Goal: Check status: Check status

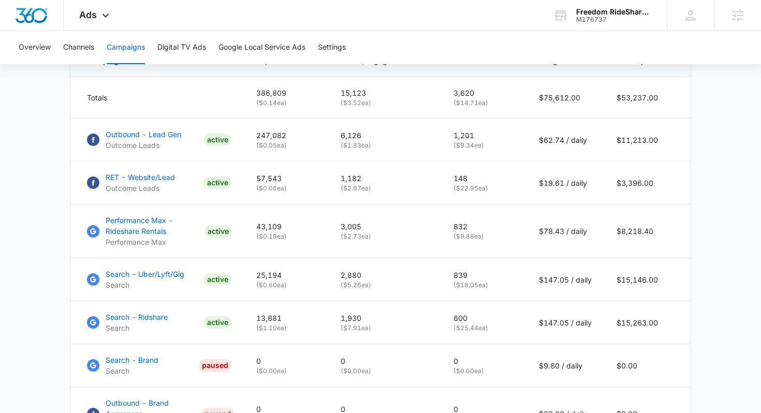
scroll to position [461, 0]
click at [586, 35] on div "Overview Channels Campaigns Digital TV Ads Google Local Service Ads Settings" at bounding box center [380, 47] width 736 height 33
click at [588, 25] on div "Freedom RideShare Rentals M176737 Your Accounts View All" at bounding box center [601, 15] width 129 height 31
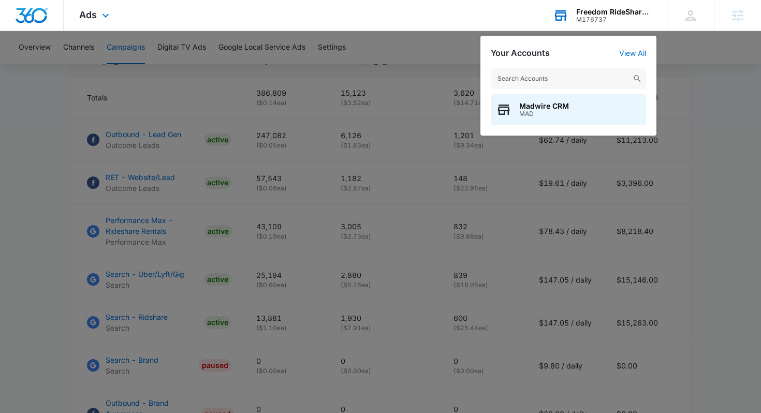
click at [568, 81] on input "text" at bounding box center [568, 78] width 155 height 21
type input "southern plains e"
click at [589, 105] on span "Southern Plains Equipment" at bounding box center [567, 106] width 97 height 8
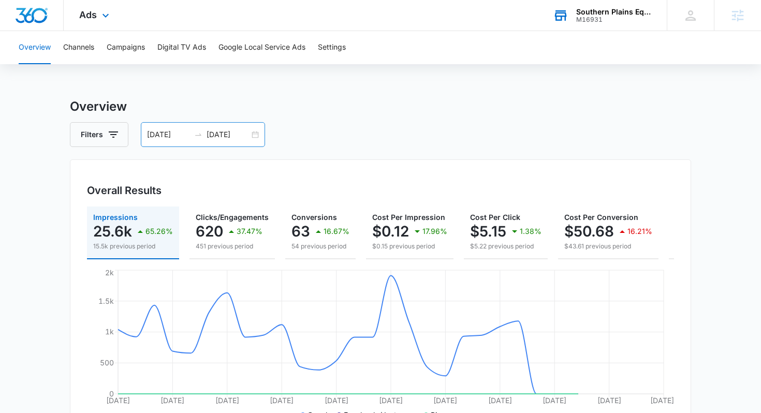
click at [165, 129] on input "05/28/2025" at bounding box center [168, 134] width 43 height 11
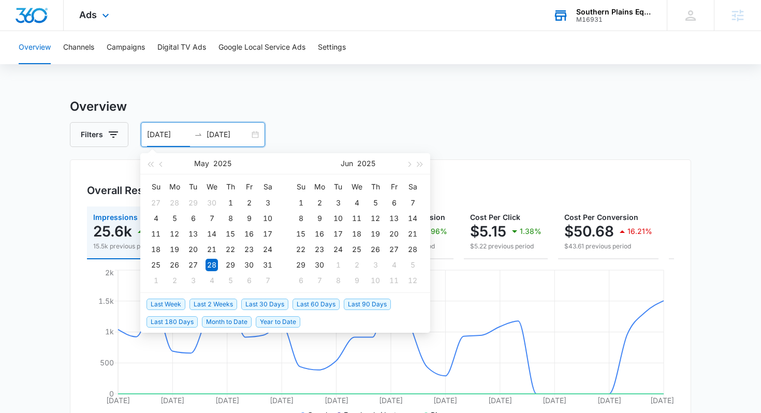
click at [268, 304] on span "Last 30 Days" at bounding box center [264, 304] width 47 height 11
type input "[DATE]"
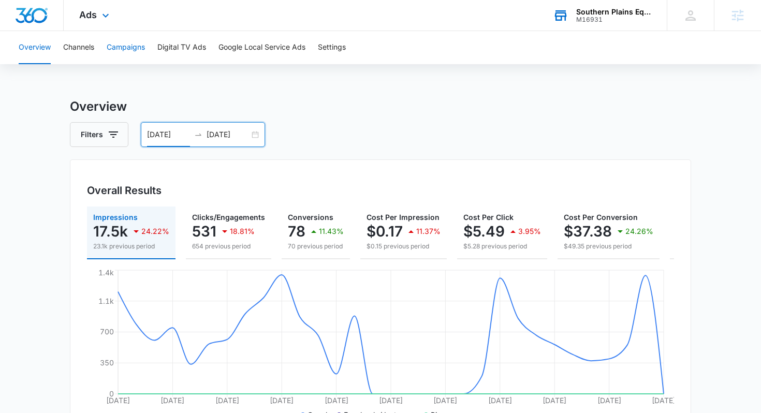
click at [123, 42] on button "Campaigns" at bounding box center [126, 47] width 38 height 33
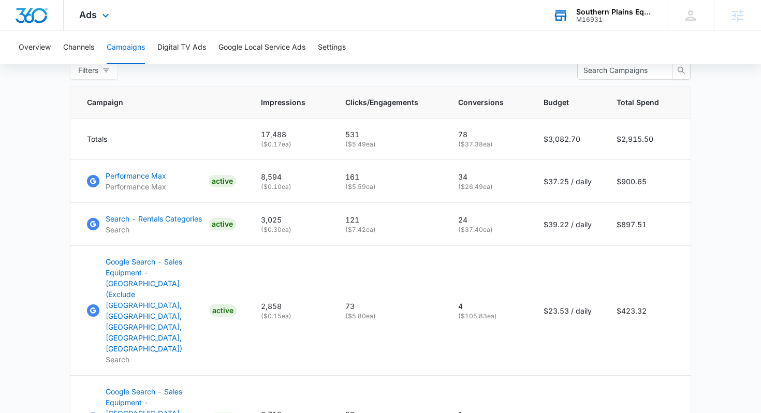
scroll to position [427, 0]
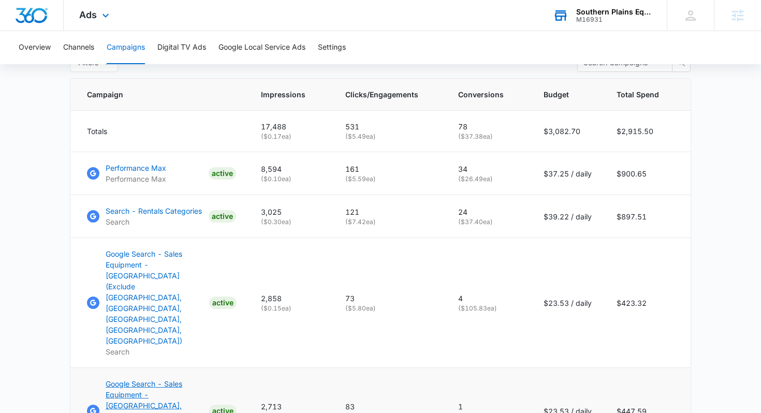
click at [167, 378] on p "Google Search - Sales Equipment - [GEOGRAPHIC_DATA], [GEOGRAPHIC_DATA], [GEOGRA…" at bounding box center [155, 405] width 99 height 54
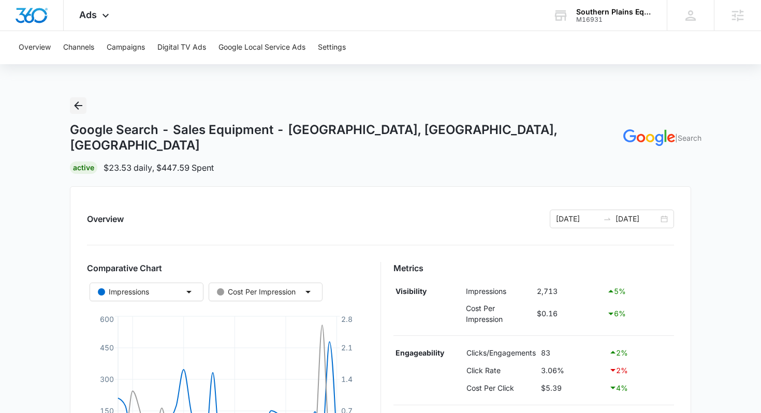
click at [76, 102] on icon "Back" at bounding box center [78, 105] width 12 height 12
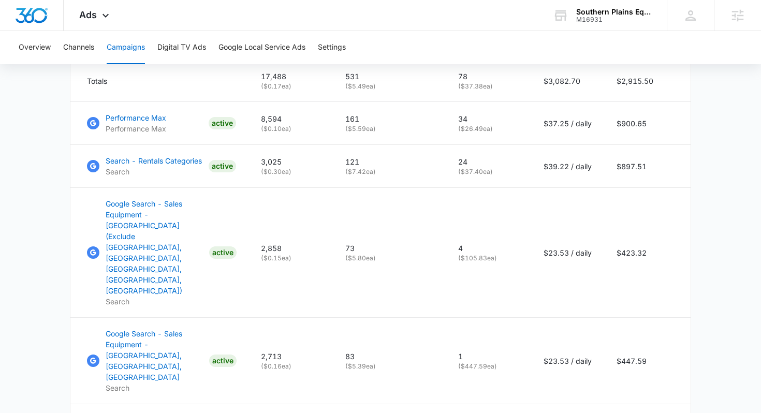
scroll to position [478, 0]
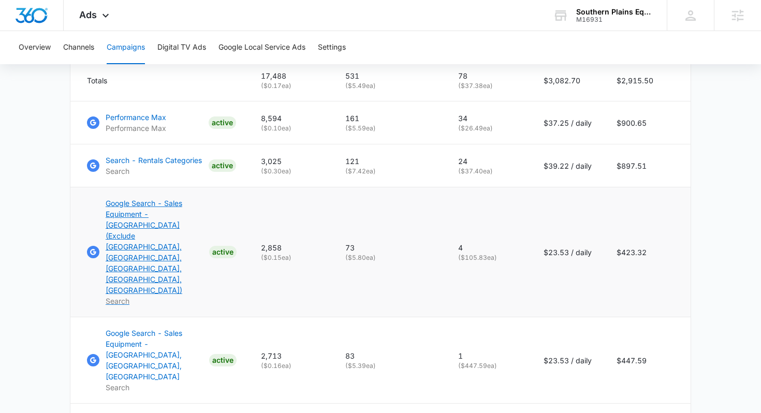
click at [146, 203] on p "Google Search - Sales Equipment - [GEOGRAPHIC_DATA] (Exclude [GEOGRAPHIC_DATA],…" at bounding box center [155, 247] width 99 height 98
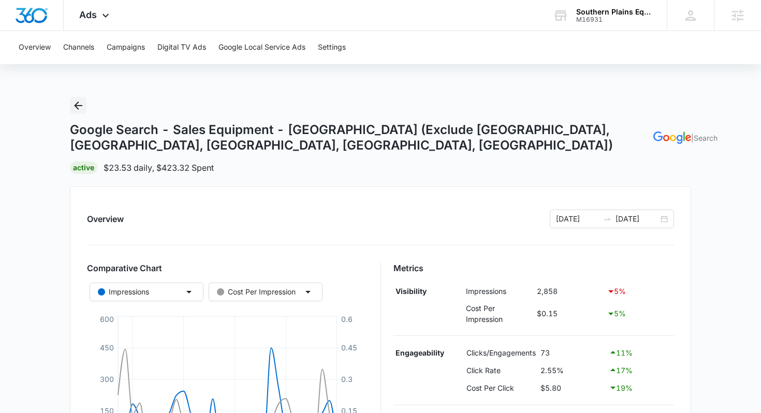
click at [82, 99] on icon "Back" at bounding box center [78, 105] width 12 height 12
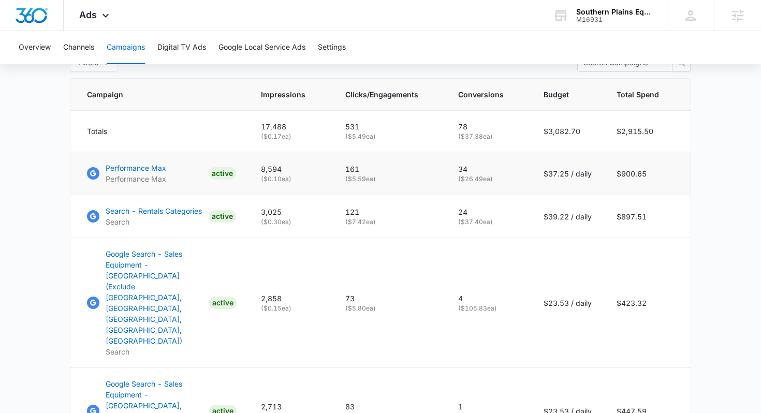
scroll to position [498, 0]
